Goal: Task Accomplishment & Management: Use online tool/utility

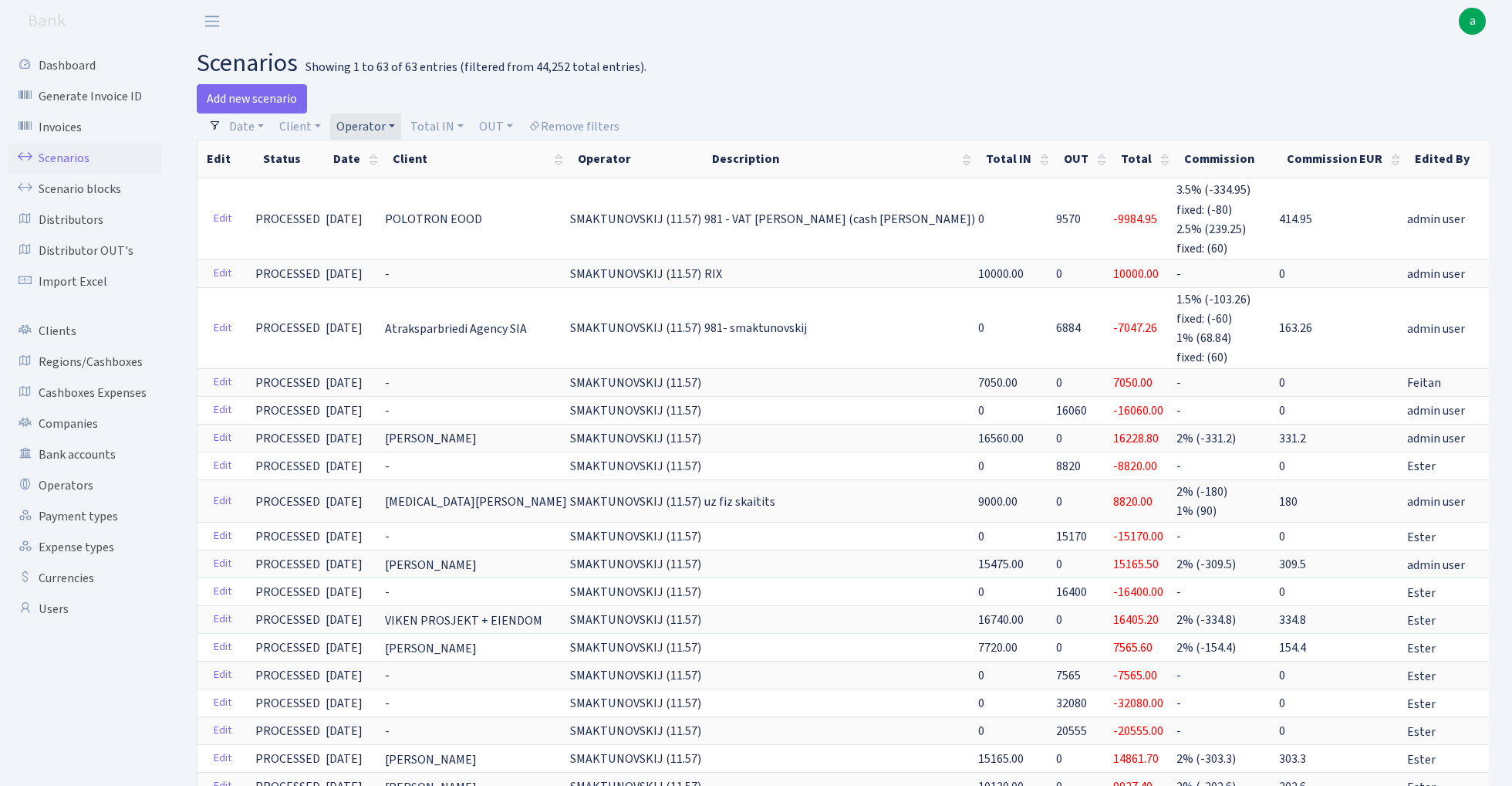
select select "100"
click at [382, 121] on link "Operator" at bounding box center [365, 126] width 71 height 27
click at [380, 179] on input "search" at bounding box center [391, 182] width 113 height 24
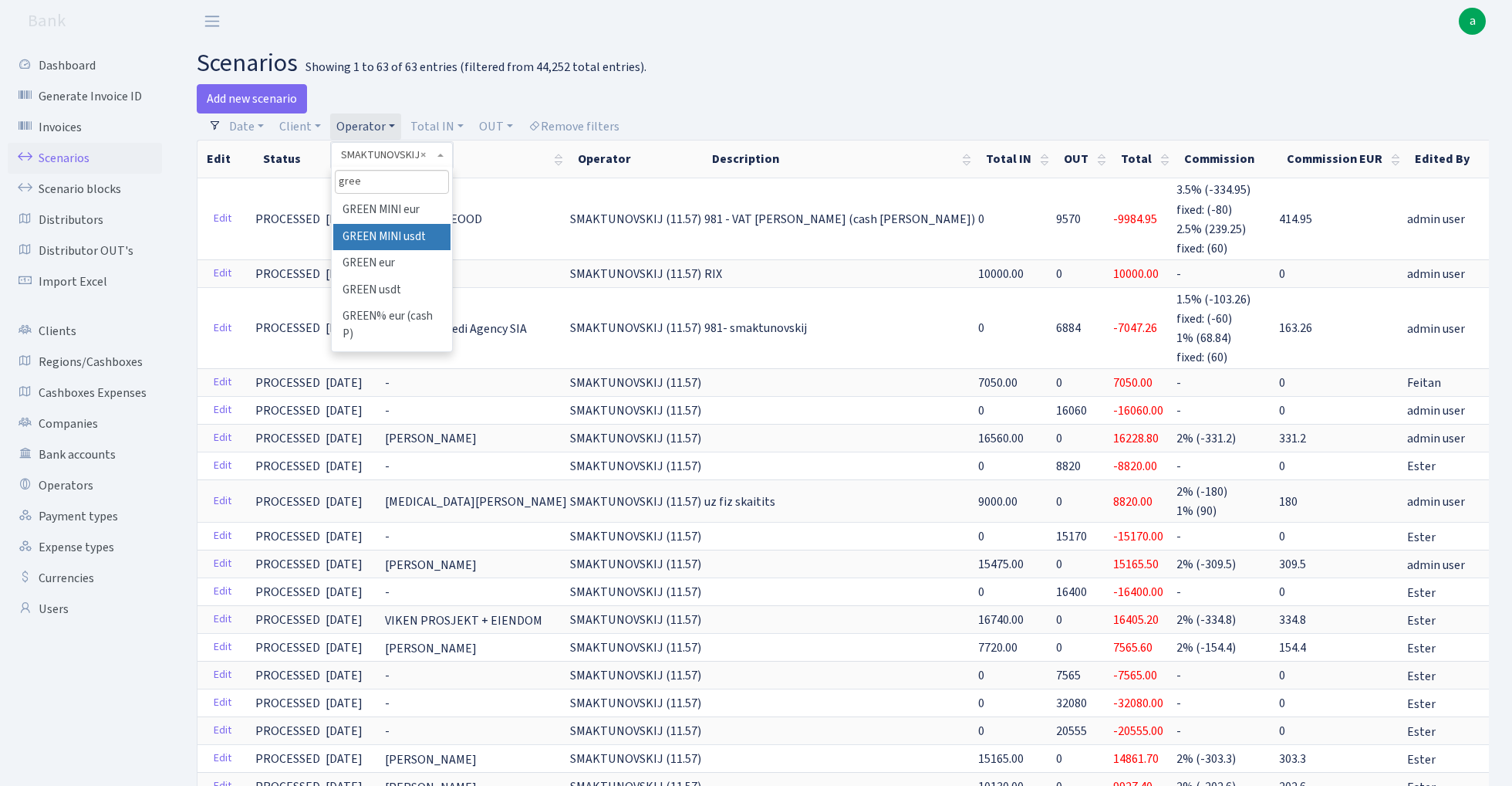
type input "gree"
click at [399, 263] on li "GREEN eur" at bounding box center [391, 263] width 116 height 27
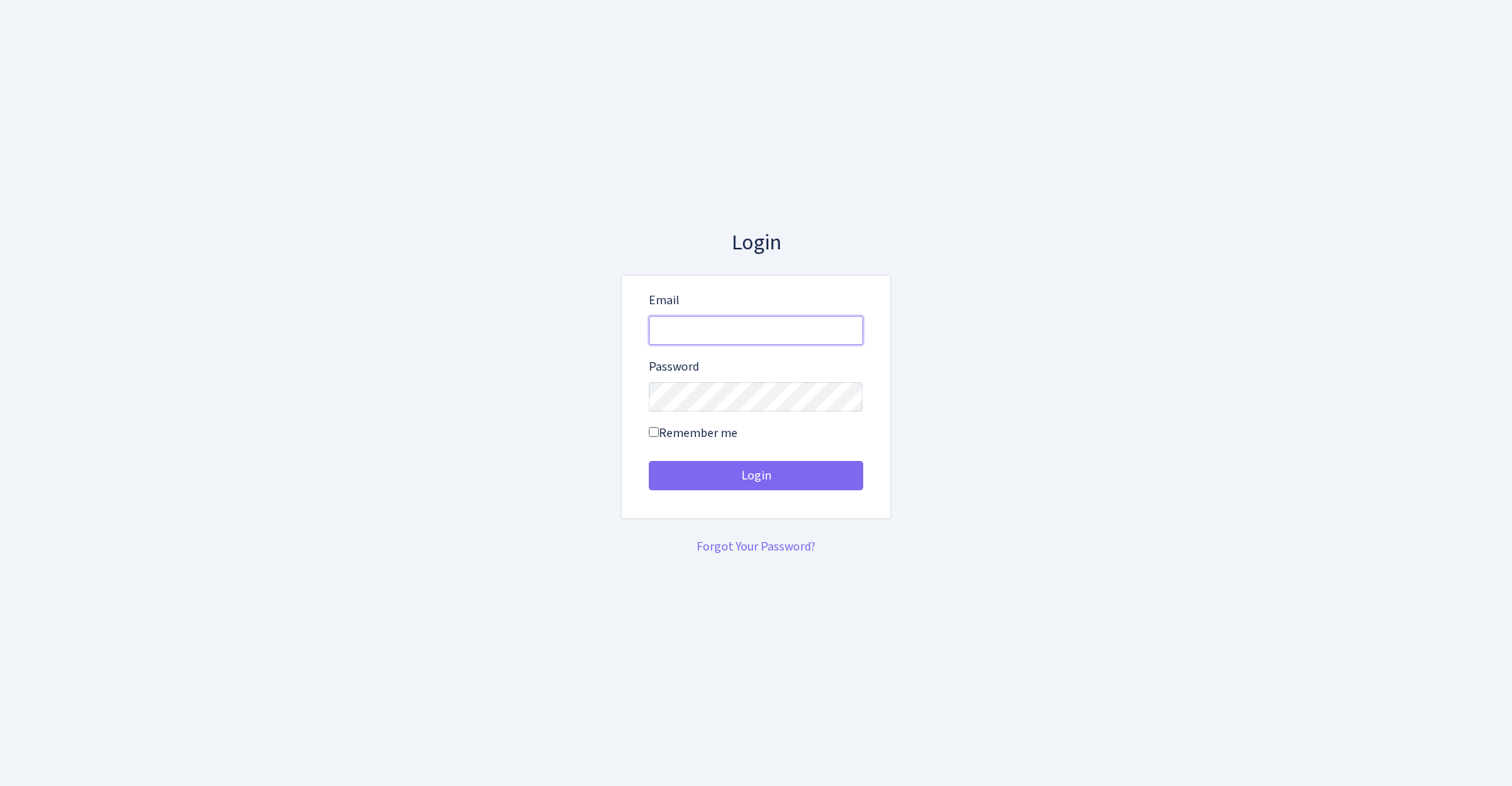
type input "[EMAIL_ADDRESS][DOMAIN_NAME]"
click at [755, 475] on button "Login" at bounding box center [756, 475] width 215 height 30
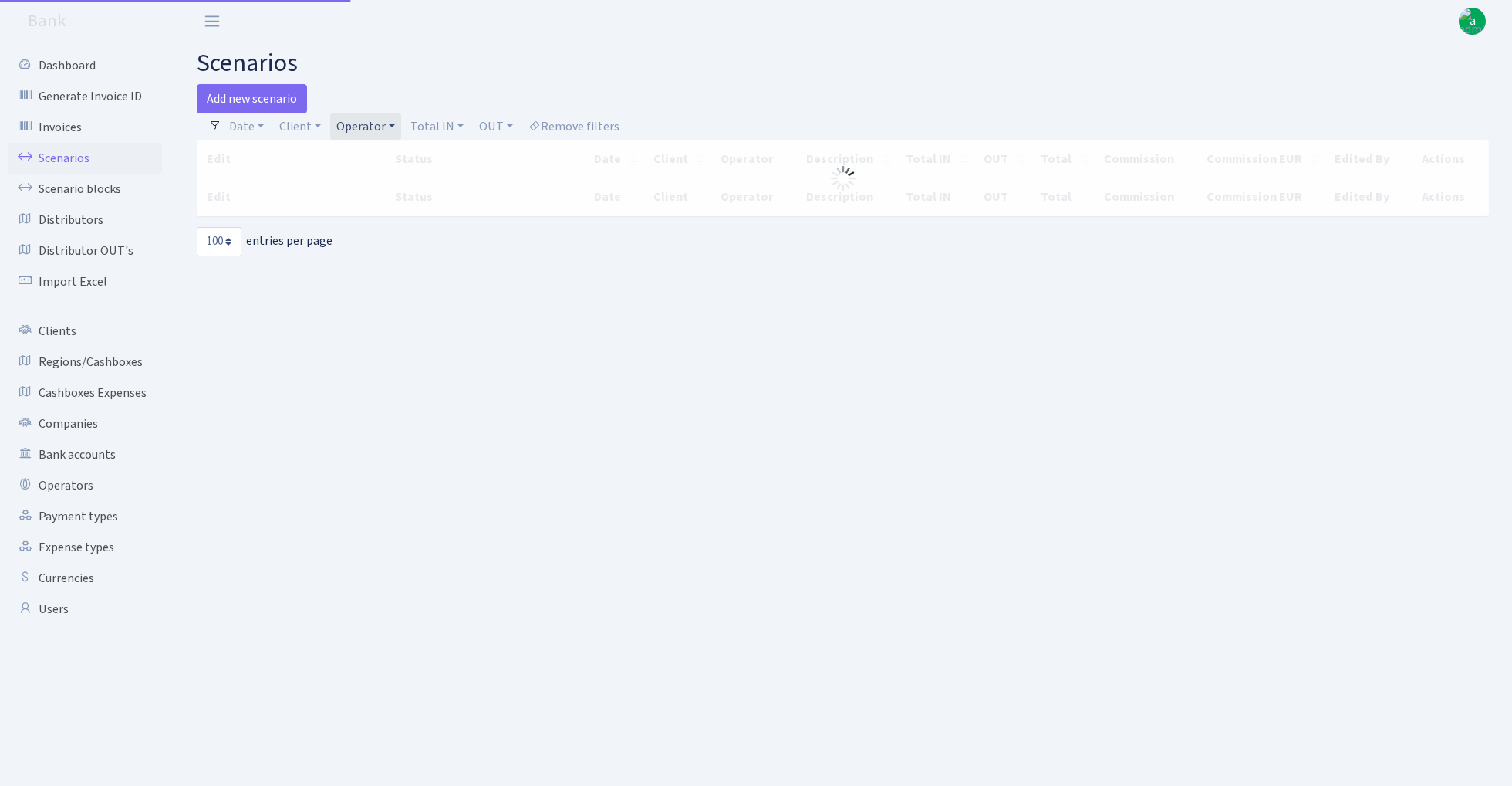
select select "100"
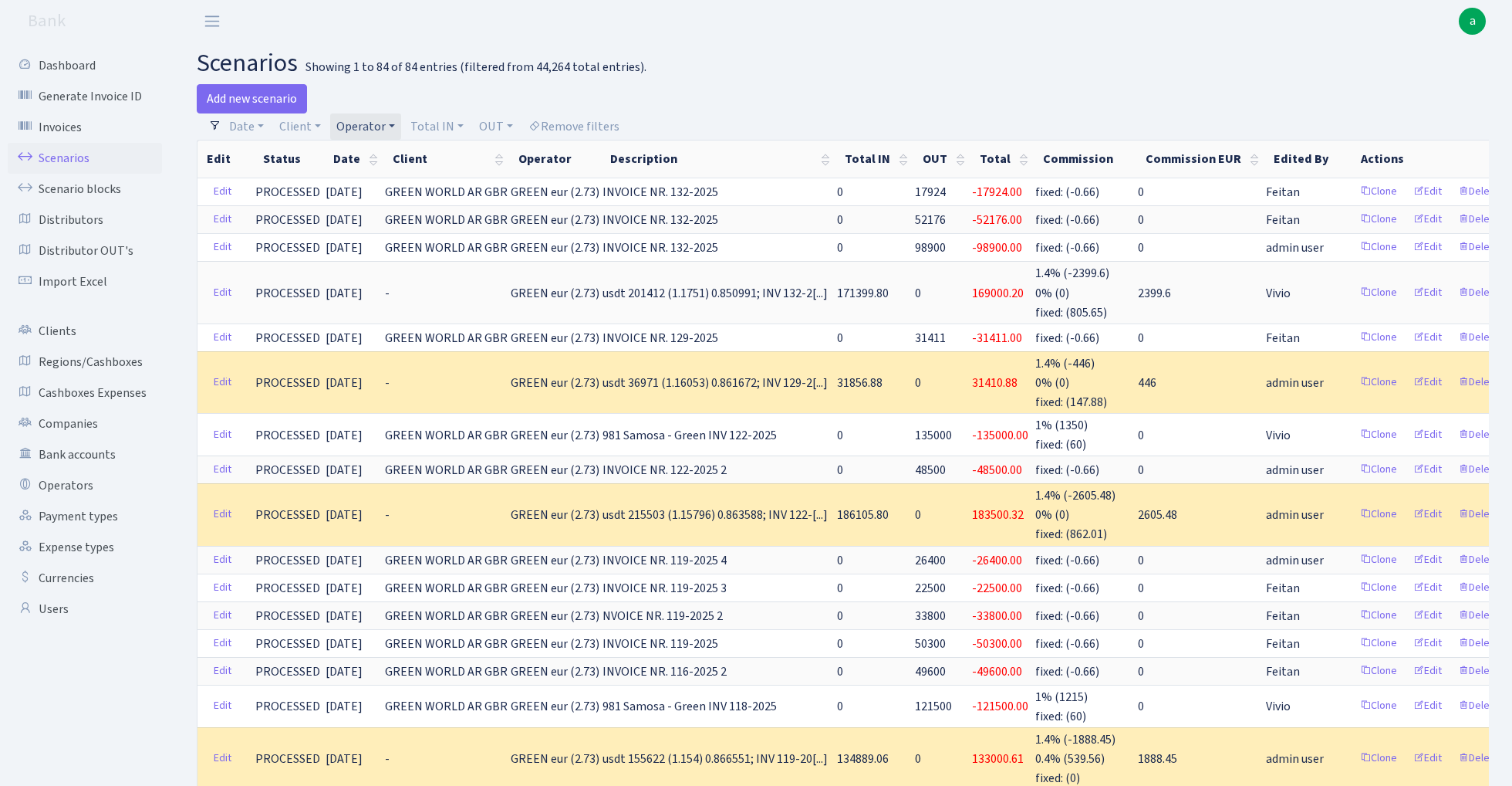
click at [367, 123] on link "Operator" at bounding box center [365, 126] width 71 height 27
